Goal: Information Seeking & Learning: Learn about a topic

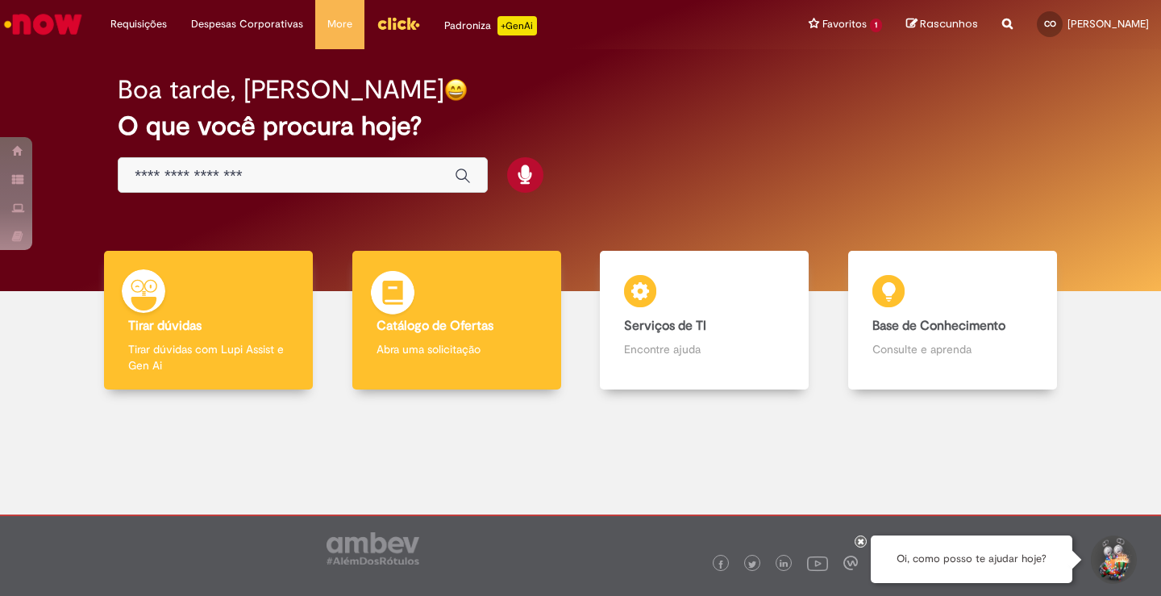
click at [468, 297] on div "Catálogo de Ofertas Catálogo de Ofertas Abra uma solicitação" at bounding box center [456, 320] width 209 height 139
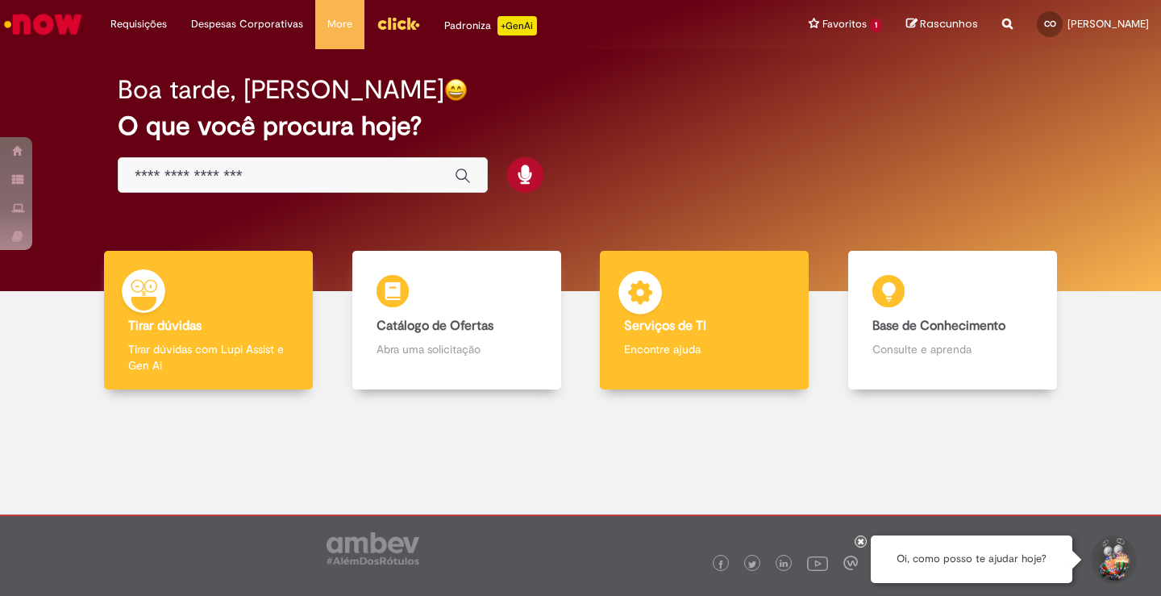
click at [658, 322] on b "Serviços de TI" at bounding box center [665, 326] width 82 height 16
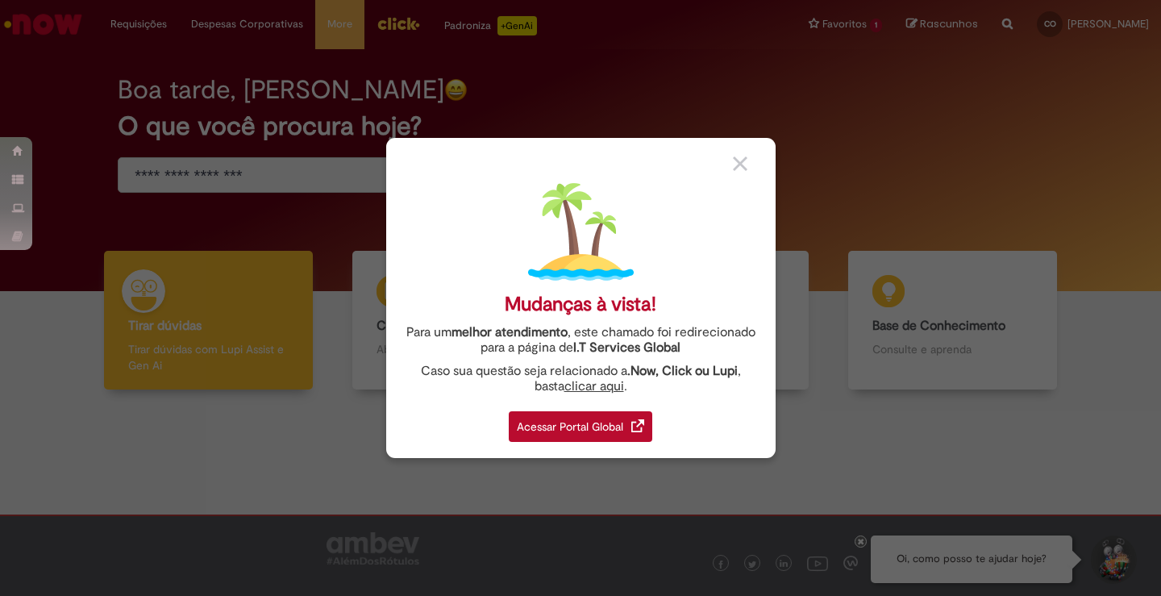
click at [590, 422] on div "Acessar Portal Global" at bounding box center [580, 426] width 143 height 31
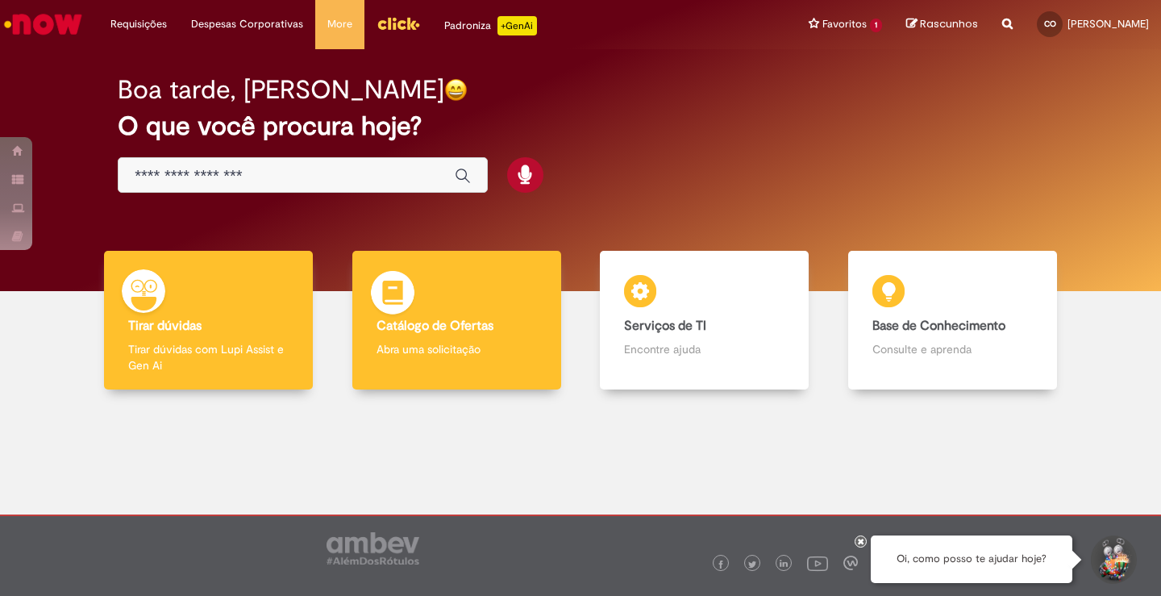
click at [509, 356] on p "Abra uma solicitação" at bounding box center [456, 349] width 160 height 16
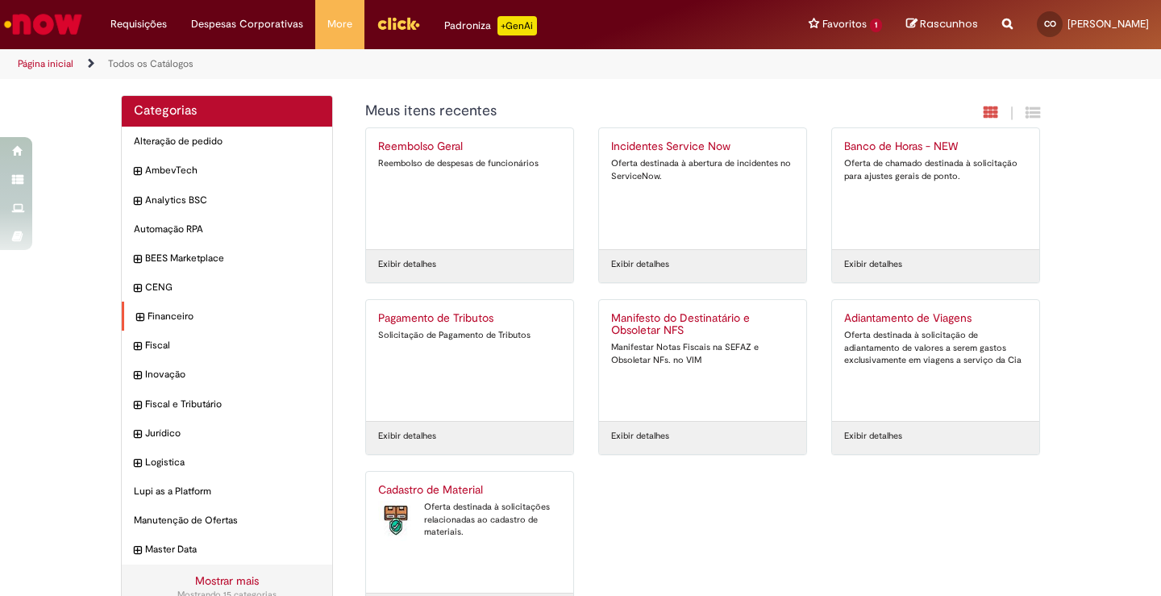
click at [124, 314] on div "Financeiro Itens" at bounding box center [227, 316] width 210 height 30
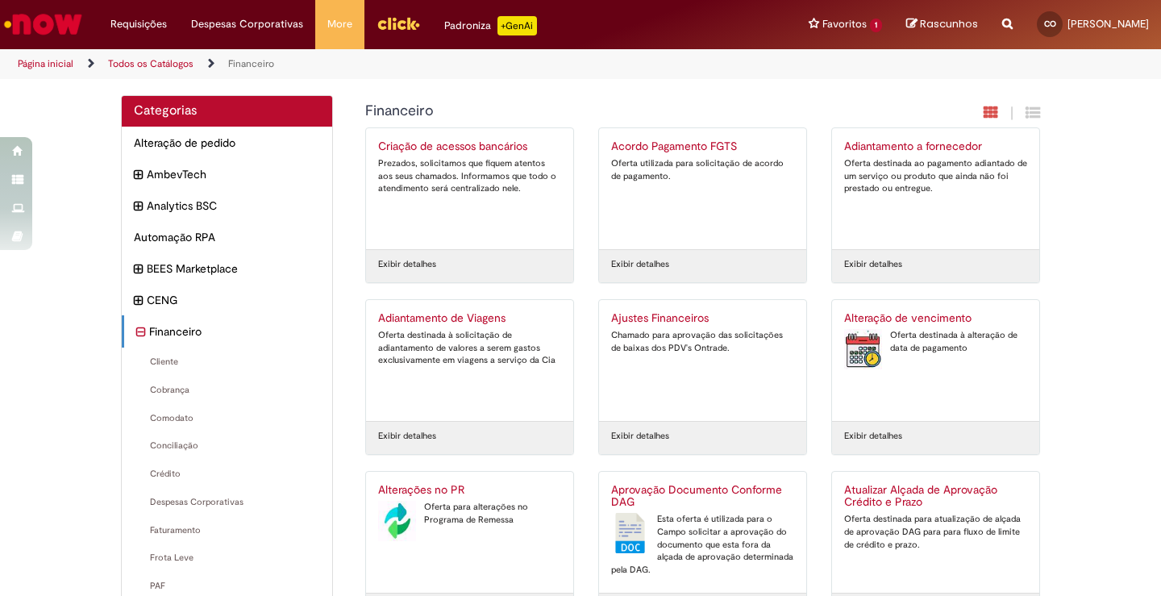
scroll to position [81, 0]
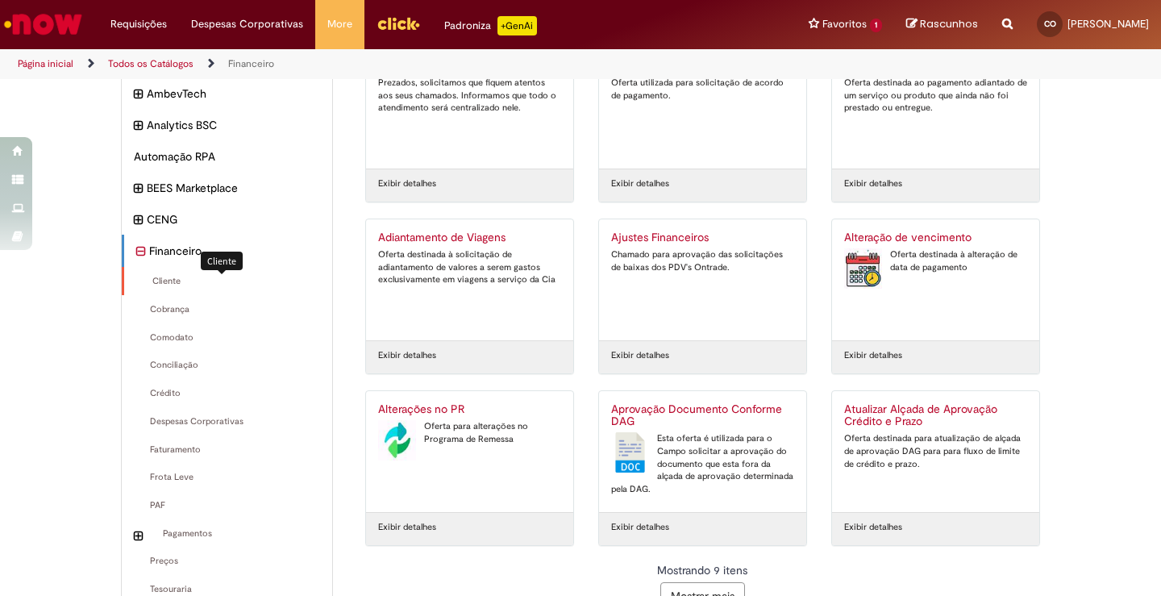
click at [156, 282] on span "Cliente Itens" at bounding box center [228, 281] width 184 height 13
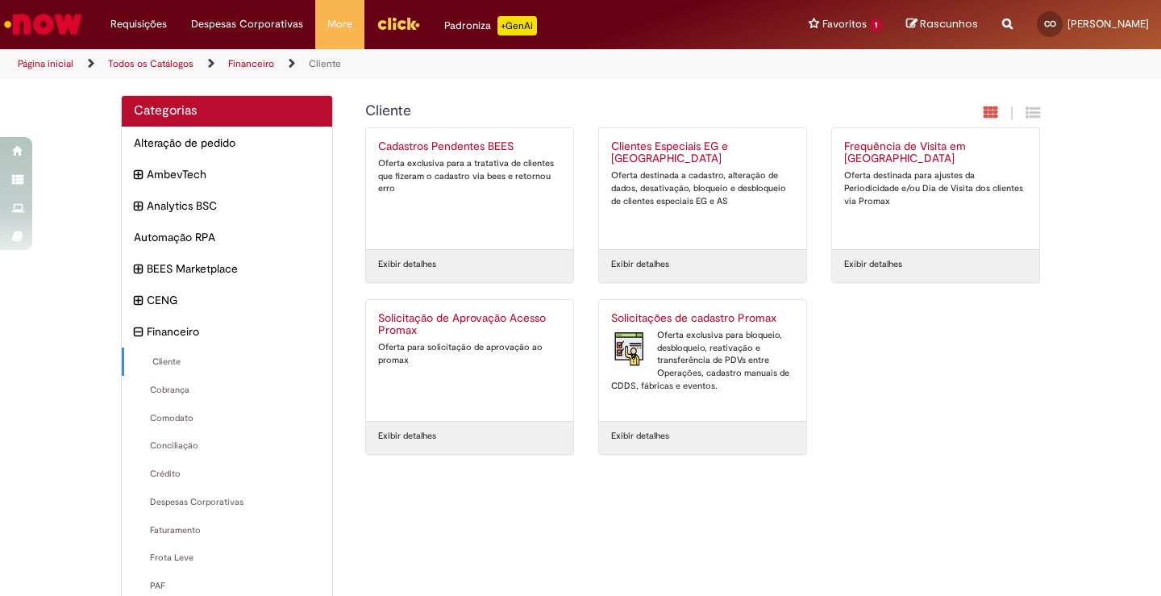
click at [1002, 22] on icon "Search from all sources" at bounding box center [1007, 14] width 10 height 29
click at [958, 19] on input "text" at bounding box center [975, 24] width 74 height 27
type input "*******"
click button "Pesquisar" at bounding box center [923, 24] width 31 height 27
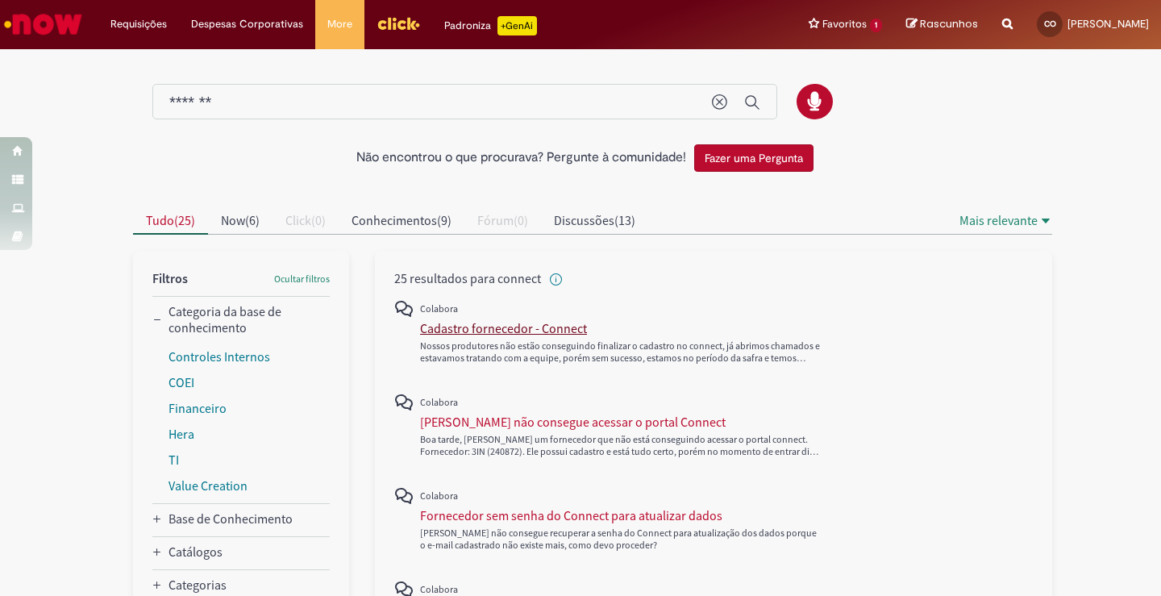
click at [520, 330] on div "Cadastro fornecedor - Connect" at bounding box center [503, 328] width 167 height 16
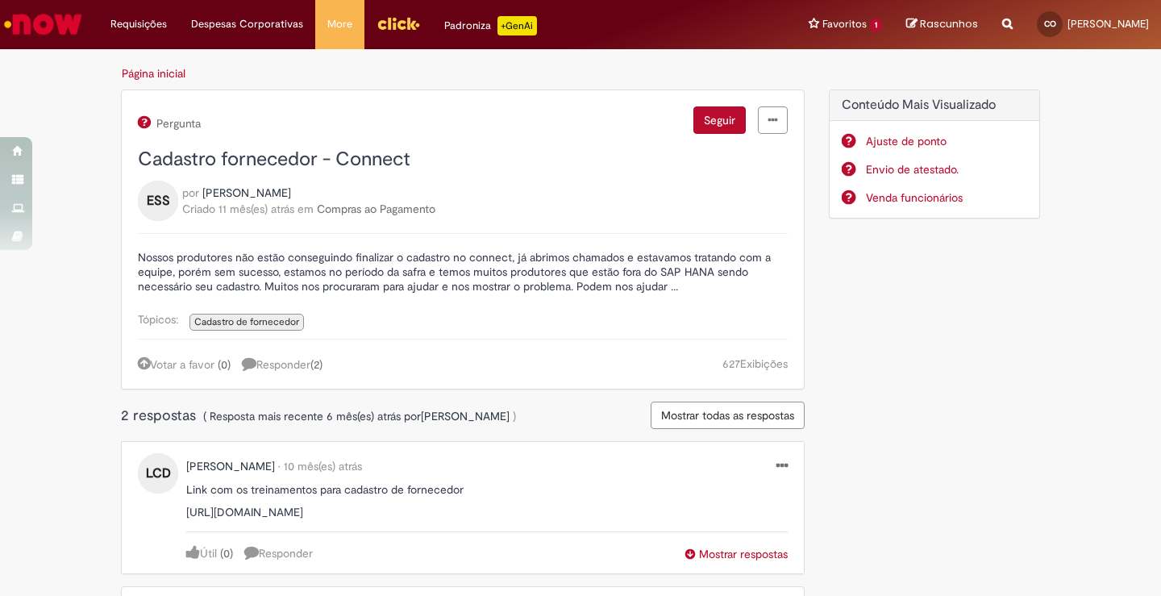
scroll to position [81, 0]
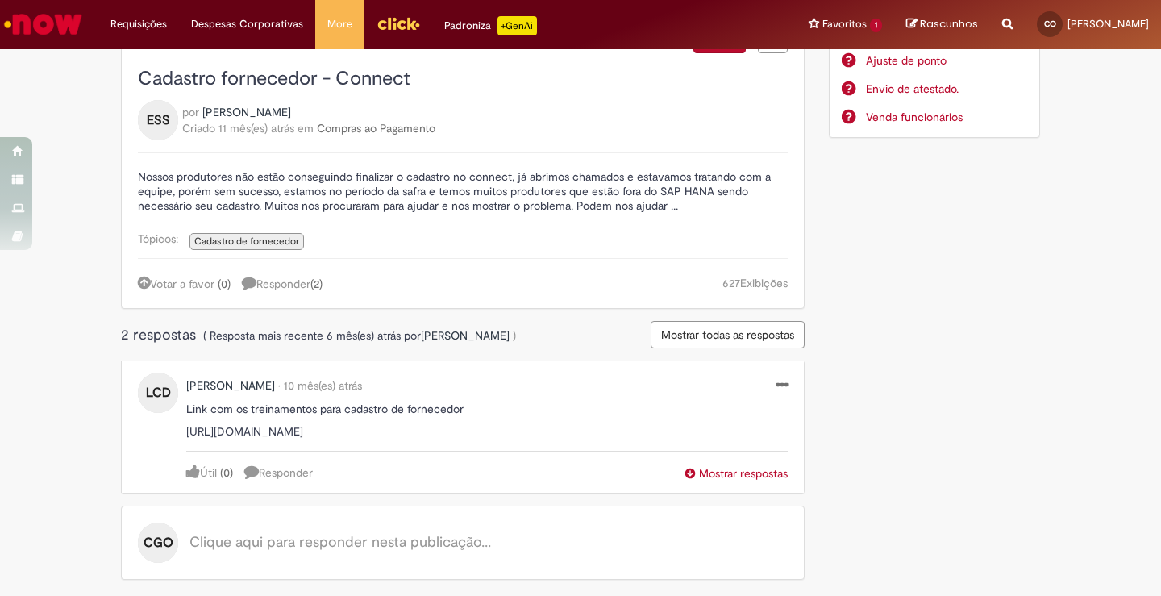
drag, startPoint x: 404, startPoint y: 479, endPoint x: 169, endPoint y: 430, distance: 239.5
click at [169, 430] on div "LCD [PERSON_NAME] • 10 mês(es) atrás 10 meses atrás Link com os treinamentos pa…" at bounding box center [471, 434] width 666 height 115
copy p "[URL][DOMAIN_NAME]"
click at [62, 347] on div "Página inicial BMP Created with Sketch. BMP ZIP Created with Sketch. ZIP XLS Cr…" at bounding box center [580, 286] width 1161 height 620
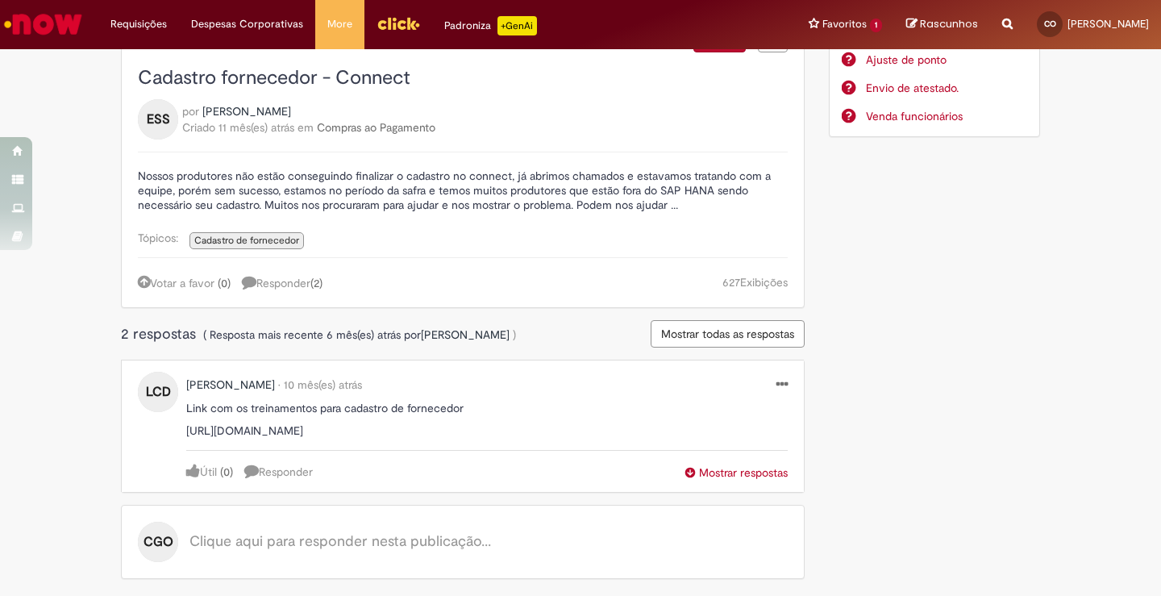
scroll to position [0, 0]
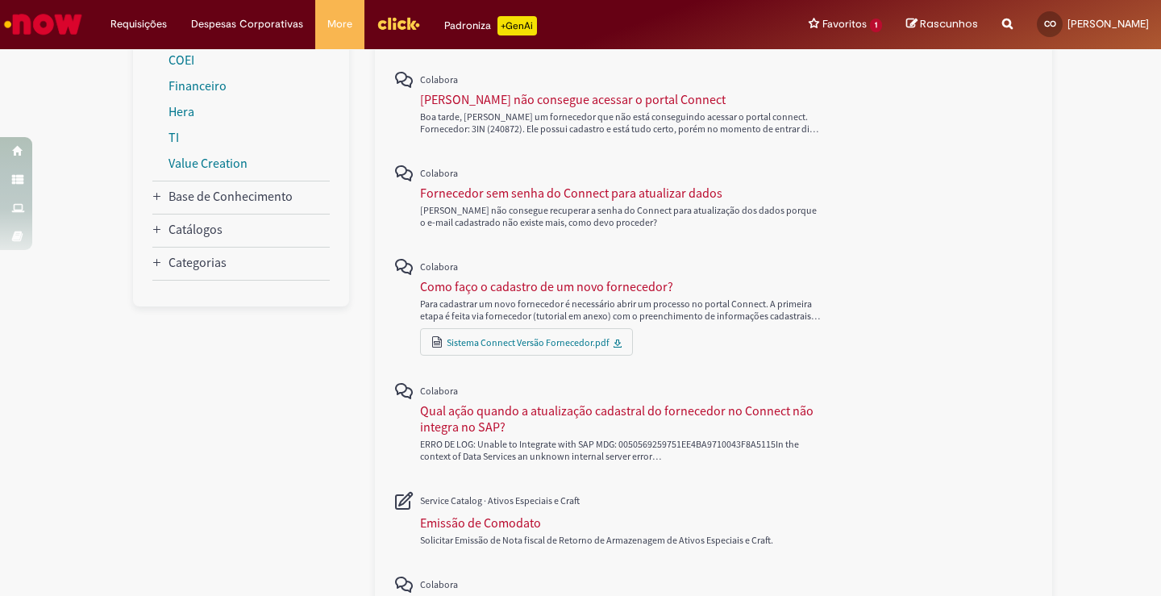
scroll to position [161, 0]
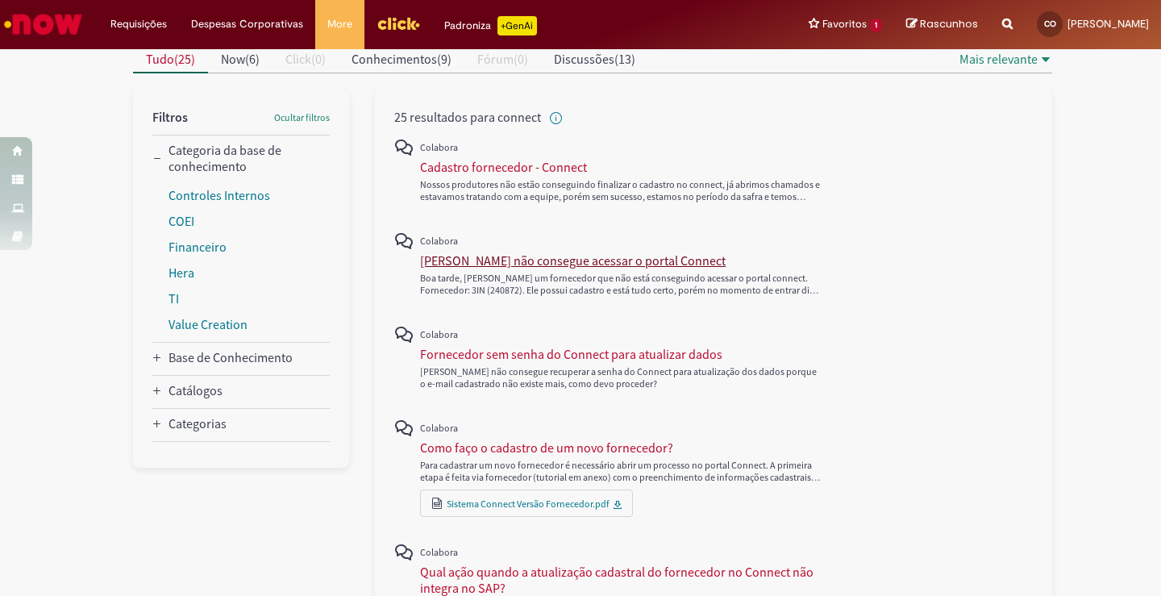
click at [516, 259] on div "[PERSON_NAME] não consegue acessar o portal Connect" at bounding box center [573, 260] width 306 height 16
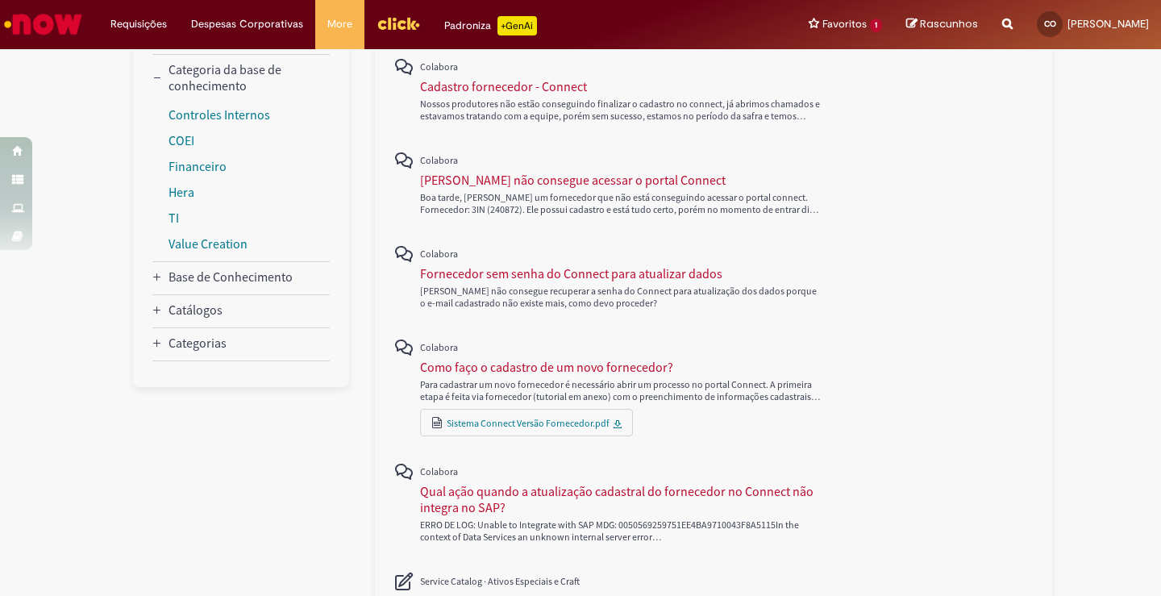
scroll to position [161, 0]
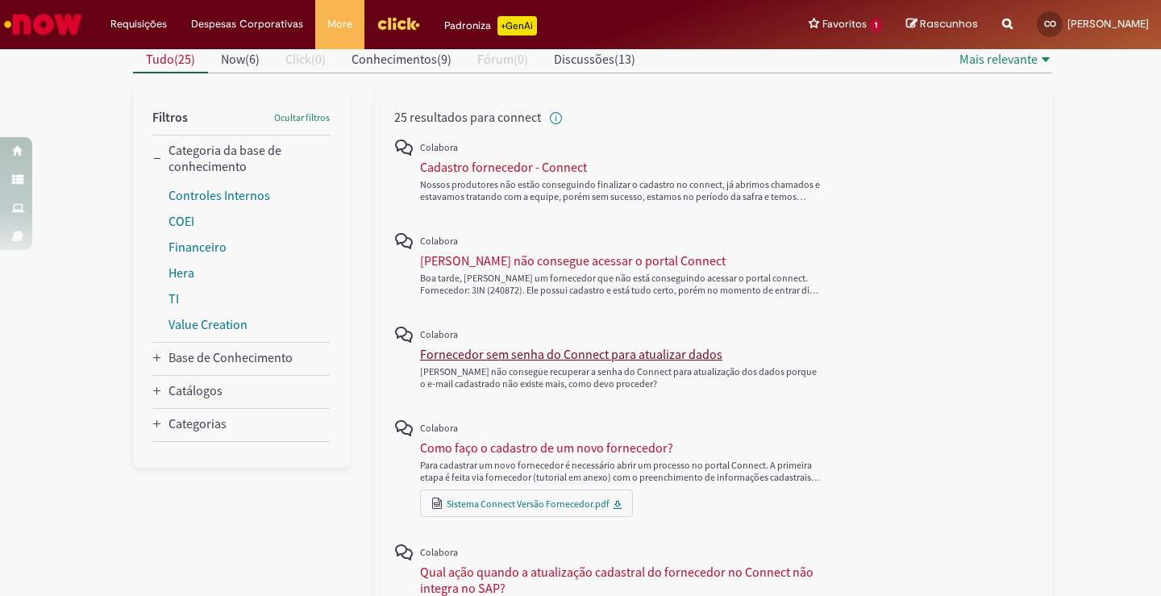
click at [508, 351] on div "Fornecedor sem senha do Connect para atualizar dados" at bounding box center [571, 354] width 302 height 16
